Goal: Transaction & Acquisition: Purchase product/service

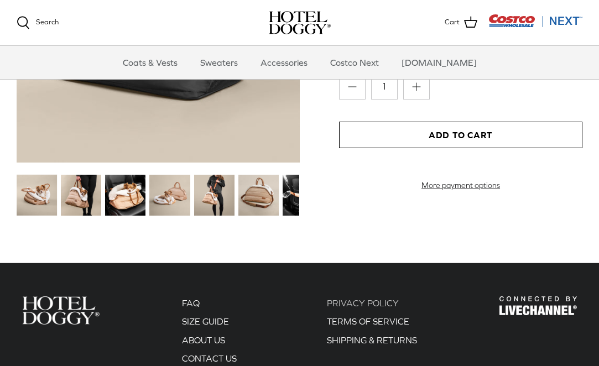
scroll to position [1254, 0]
click at [227, 195] on img at bounding box center [214, 195] width 40 height 40
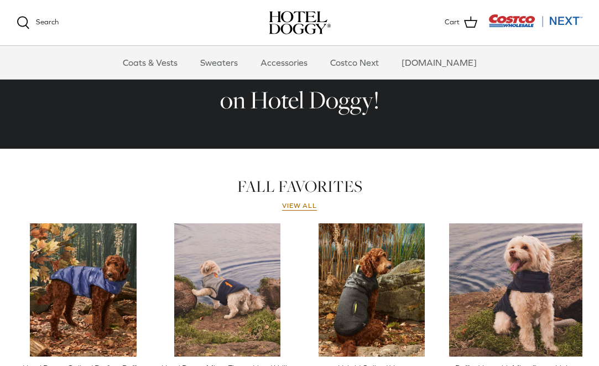
scroll to position [321, 0]
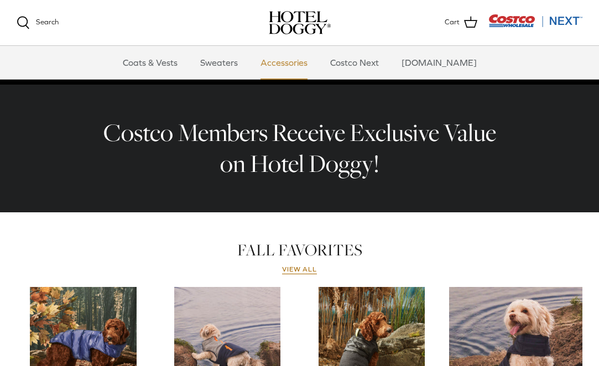
click at [276, 60] on link "Accessories" at bounding box center [284, 62] width 67 height 33
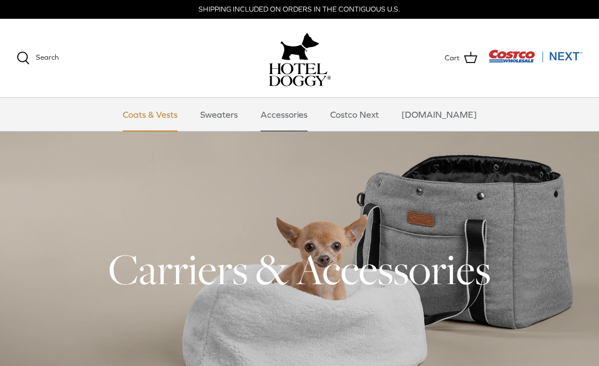
click at [187, 112] on link "Coats & Vests" at bounding box center [150, 114] width 75 height 33
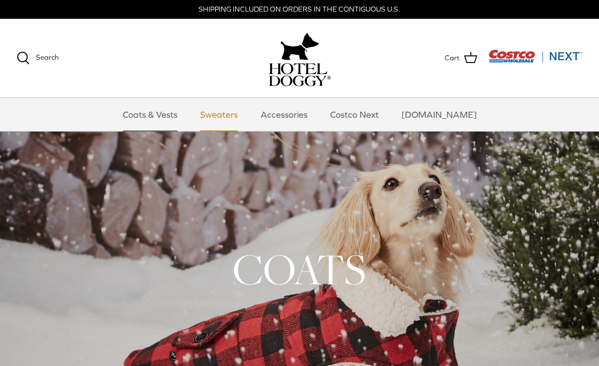
click at [225, 116] on link "Sweaters" at bounding box center [219, 114] width 58 height 33
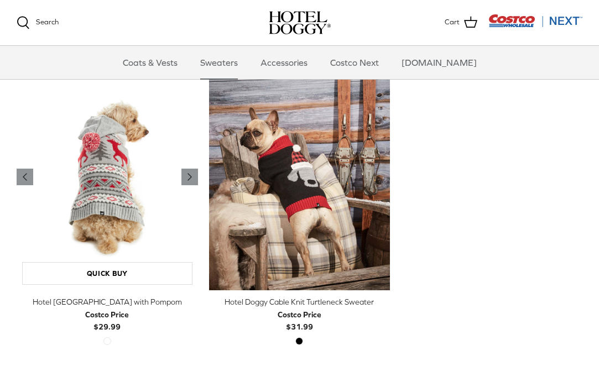
scroll to position [277, 0]
click at [187, 179] on icon "Right" at bounding box center [189, 177] width 13 height 13
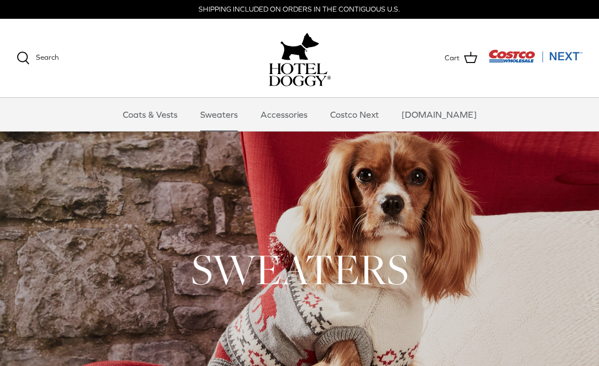
scroll to position [0, 0]
click at [511, 57] on img "Costco Next" at bounding box center [535, 56] width 94 height 14
